Goal: Browse casually: Explore the website without a specific task or goal

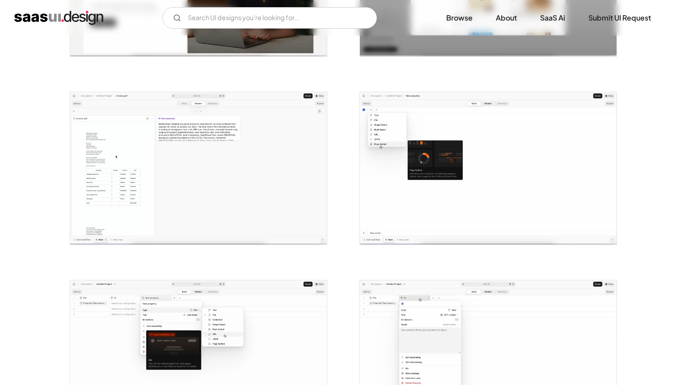
scroll to position [301, 0]
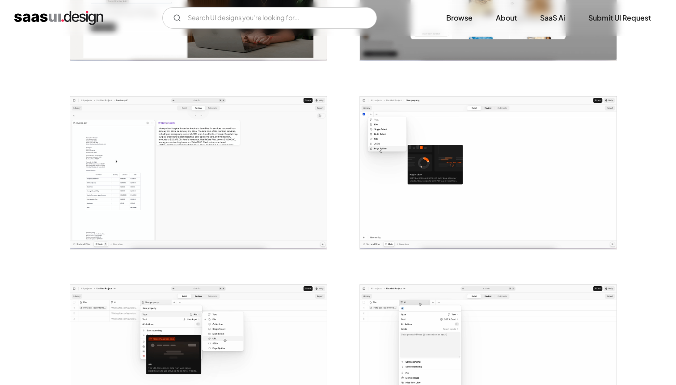
click at [167, 138] on img "open lightbox" at bounding box center [198, 173] width 256 height 152
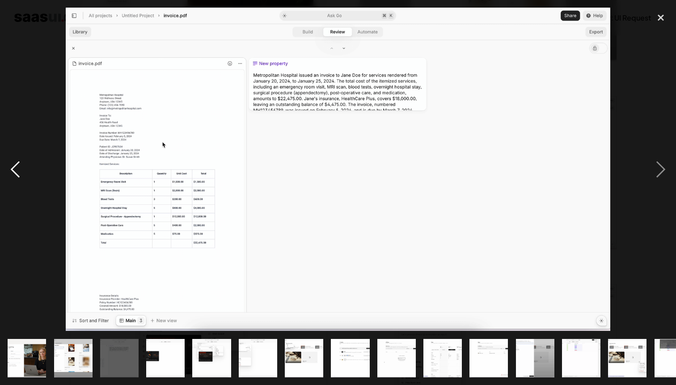
click at [15, 177] on div "previous image" at bounding box center [15, 169] width 30 height 323
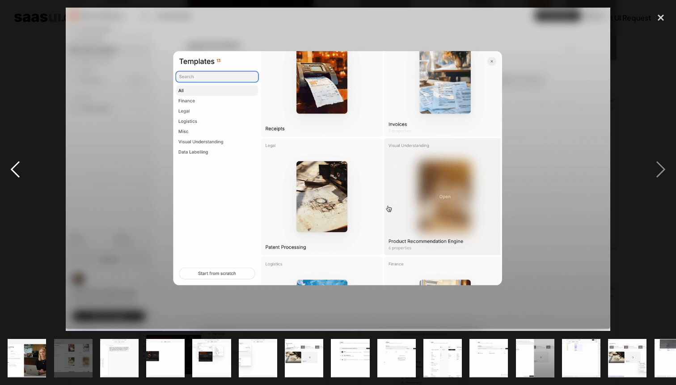
click at [15, 177] on div "previous image" at bounding box center [15, 169] width 30 height 323
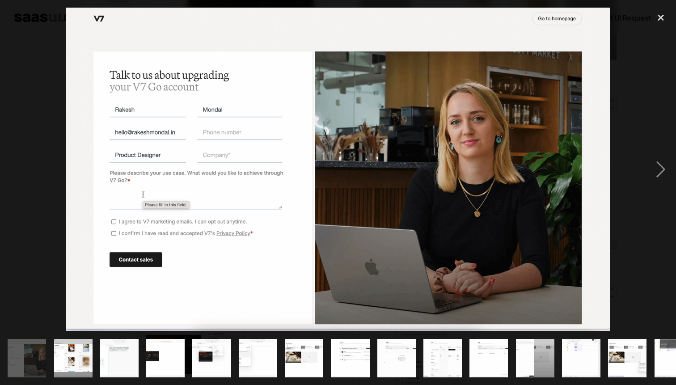
click at [15, 177] on div "previous image" at bounding box center [15, 169] width 30 height 323
click at [450, 353] on img "show item 10 of 21" at bounding box center [442, 358] width 65 height 38
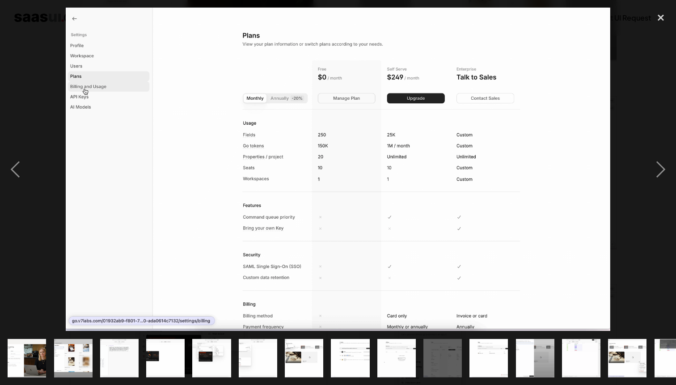
click at [487, 353] on img "show item 11 of 21" at bounding box center [488, 358] width 65 height 38
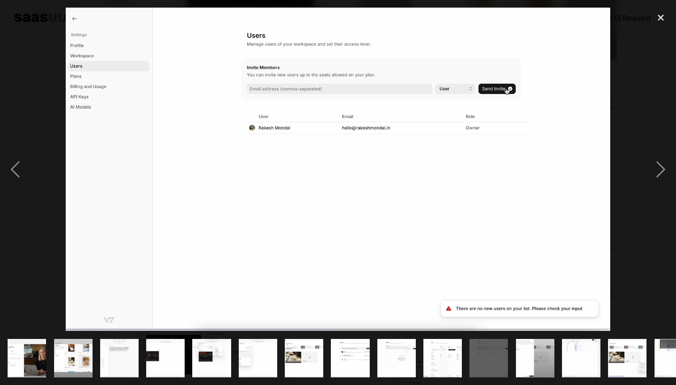
click at [519, 353] on img "show item 12 of 21" at bounding box center [534, 358] width 65 height 38
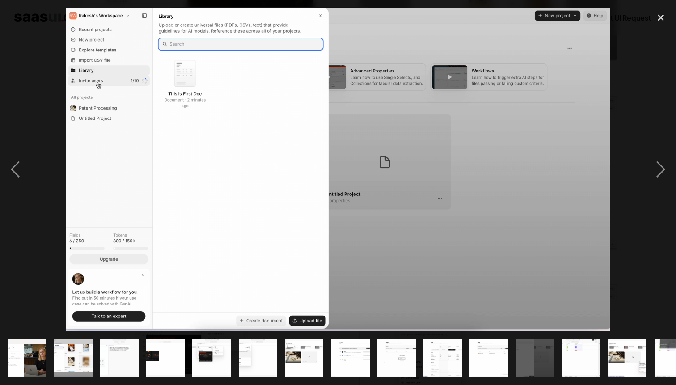
click at [554, 353] on div "show item 12 of 21" at bounding box center [535, 358] width 46 height 54
click at [571, 357] on img "show item 13 of 21" at bounding box center [580, 358] width 65 height 38
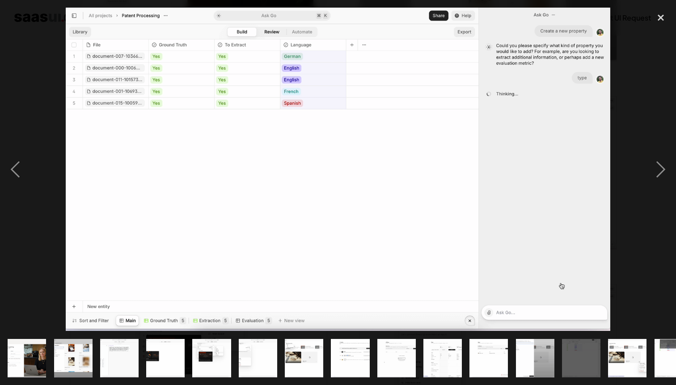
click at [586, 357] on img "show item 13 of 21" at bounding box center [580, 358] width 65 height 38
click at [625, 355] on img "show item 14 of 21" at bounding box center [627, 358] width 65 height 38
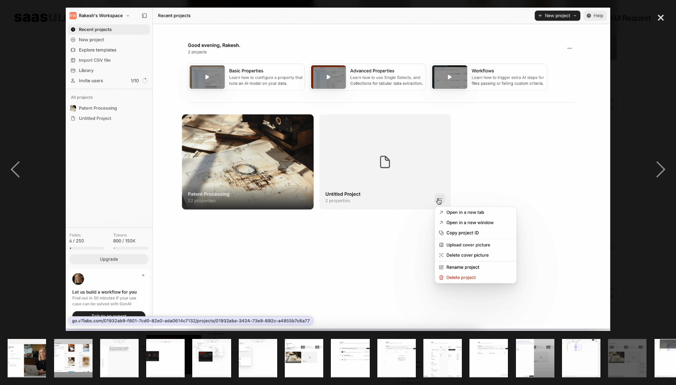
click at [662, 355] on img "show item 15 of 21" at bounding box center [673, 358] width 65 height 38
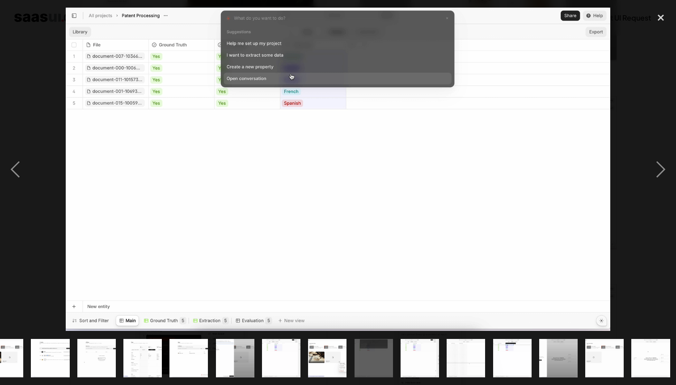
scroll to position [0, 302]
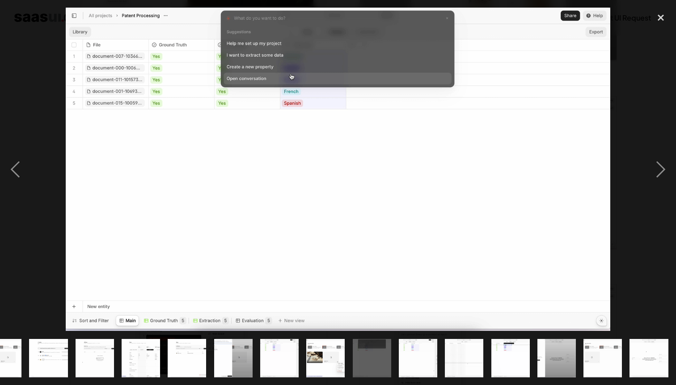
click at [592, 362] on img "show item 20 of 21" at bounding box center [602, 358] width 65 height 38
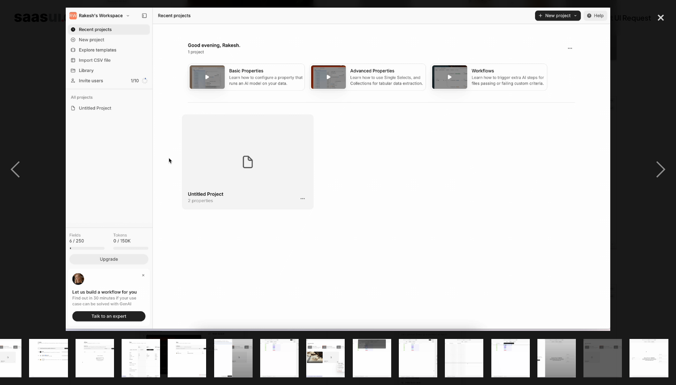
click at [630, 361] on img "show item 21 of 21" at bounding box center [648, 358] width 65 height 38
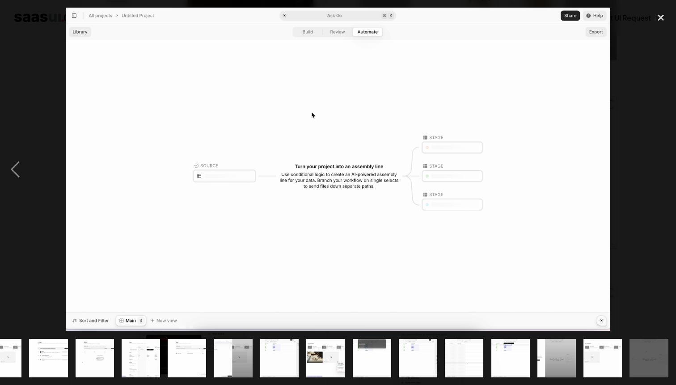
click at [651, 362] on img "show item 21 of 21" at bounding box center [648, 358] width 65 height 38
click at [661, 209] on div "next image" at bounding box center [660, 169] width 30 height 323
click at [660, 17] on div "close lightbox" at bounding box center [660, 18] width 30 height 20
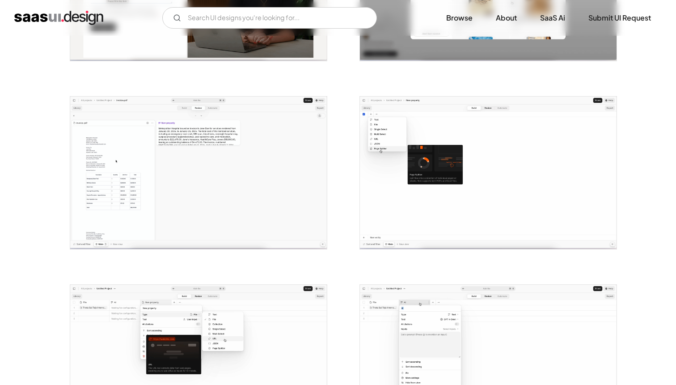
scroll to position [0, 0]
